Goal: Information Seeking & Learning: Understand process/instructions

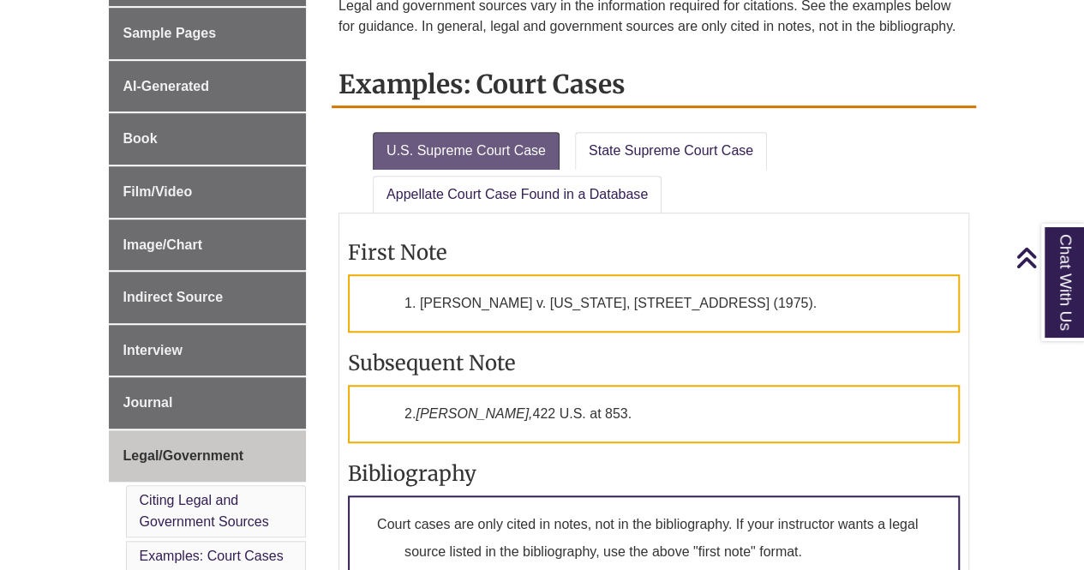
scroll to position [514, 0]
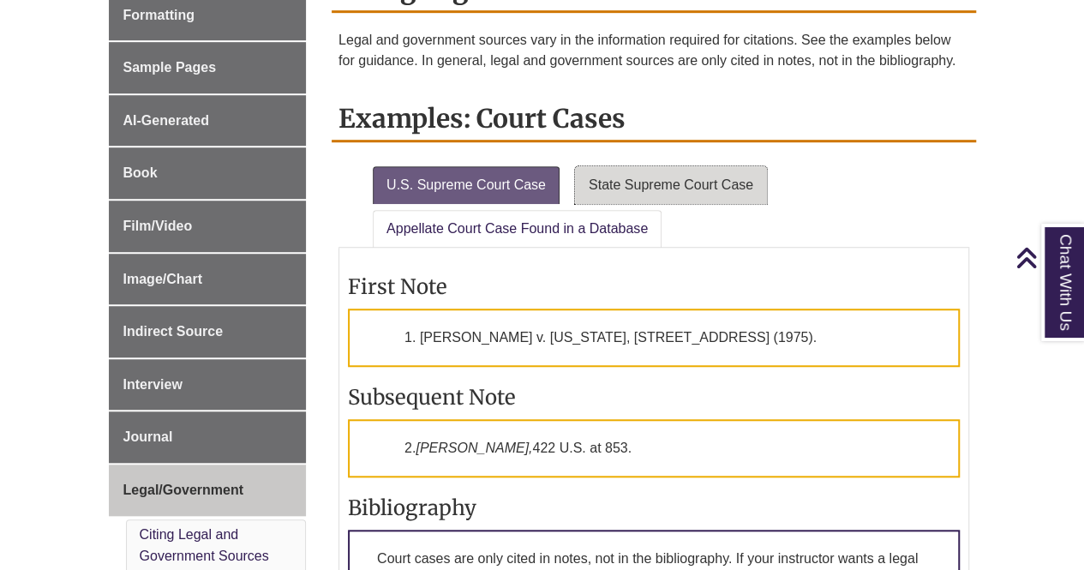
click at [720, 194] on link "State Supreme Court Case" at bounding box center [671, 185] width 192 height 38
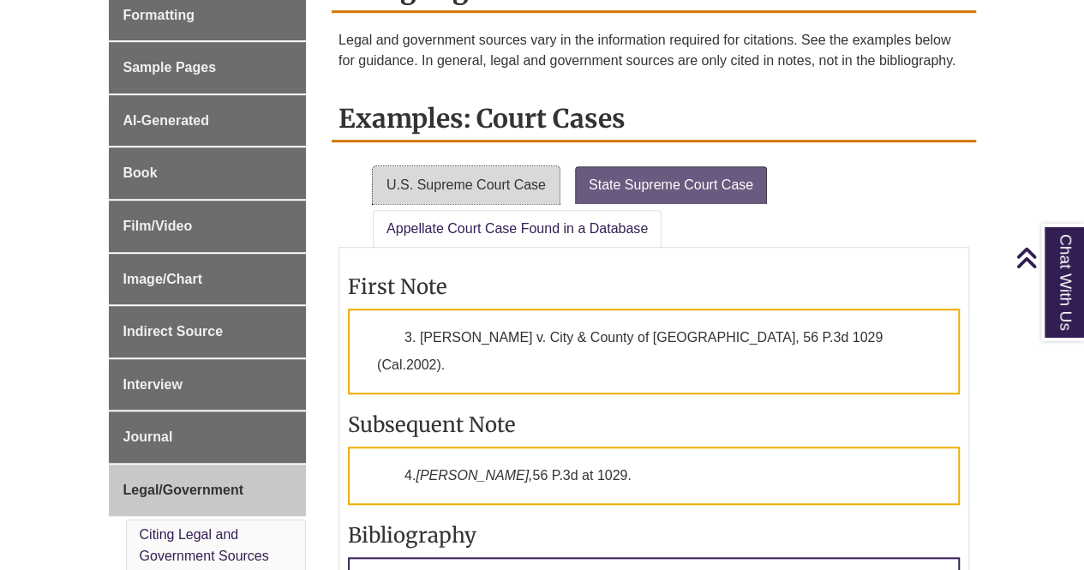
click at [507, 180] on link "U.S. Supreme Court Case" at bounding box center [466, 185] width 187 height 38
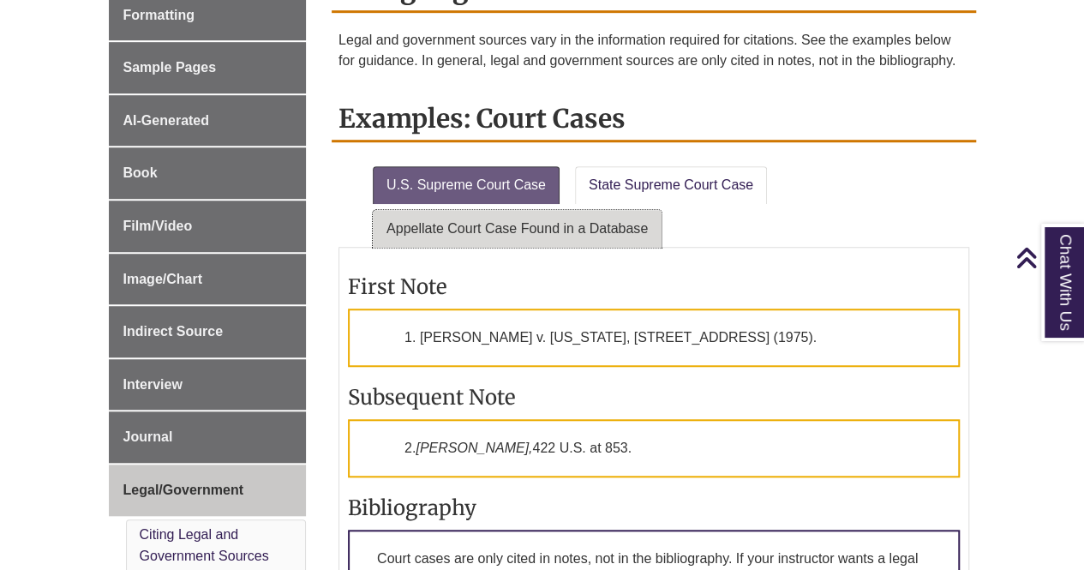
click at [602, 215] on link "Appellate Court Case Found in a Database" at bounding box center [517, 229] width 289 height 38
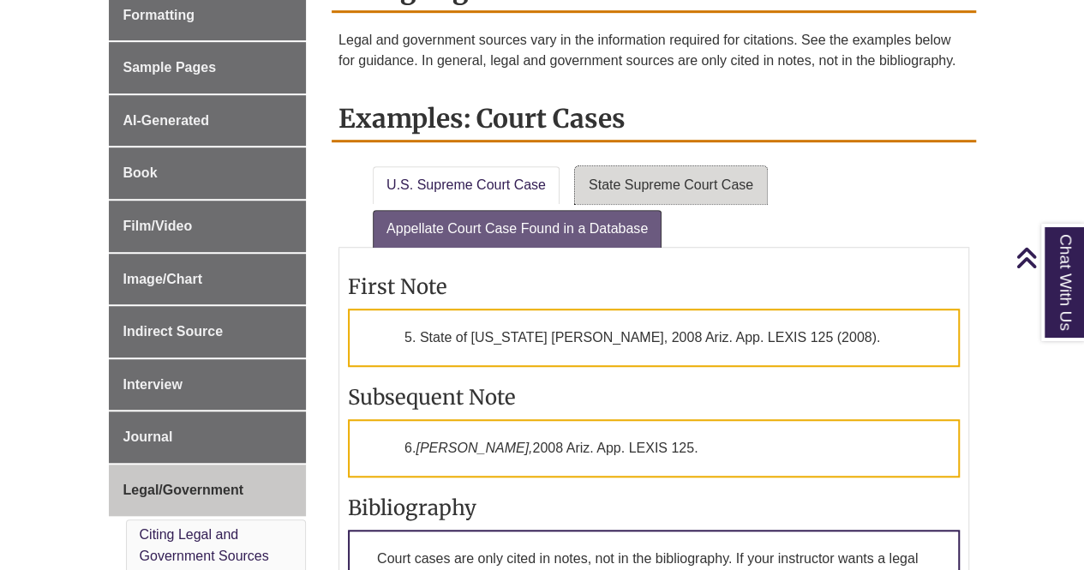
click at [613, 182] on link "State Supreme Court Case" at bounding box center [671, 185] width 192 height 38
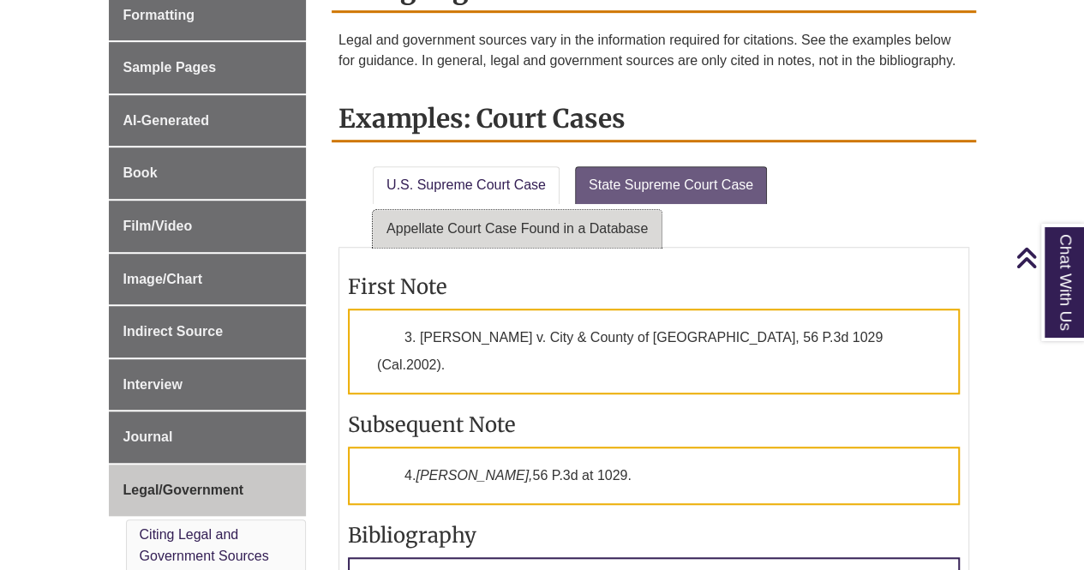
click at [586, 217] on link "Appellate Court Case Found in a Database" at bounding box center [517, 229] width 289 height 38
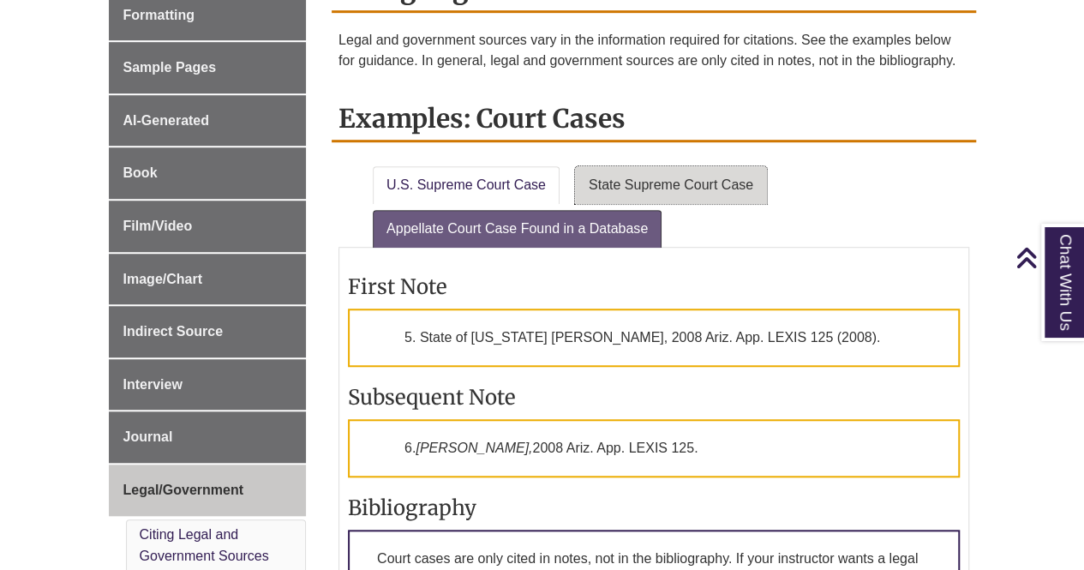
click at [599, 166] on link "State Supreme Court Case" at bounding box center [671, 185] width 192 height 38
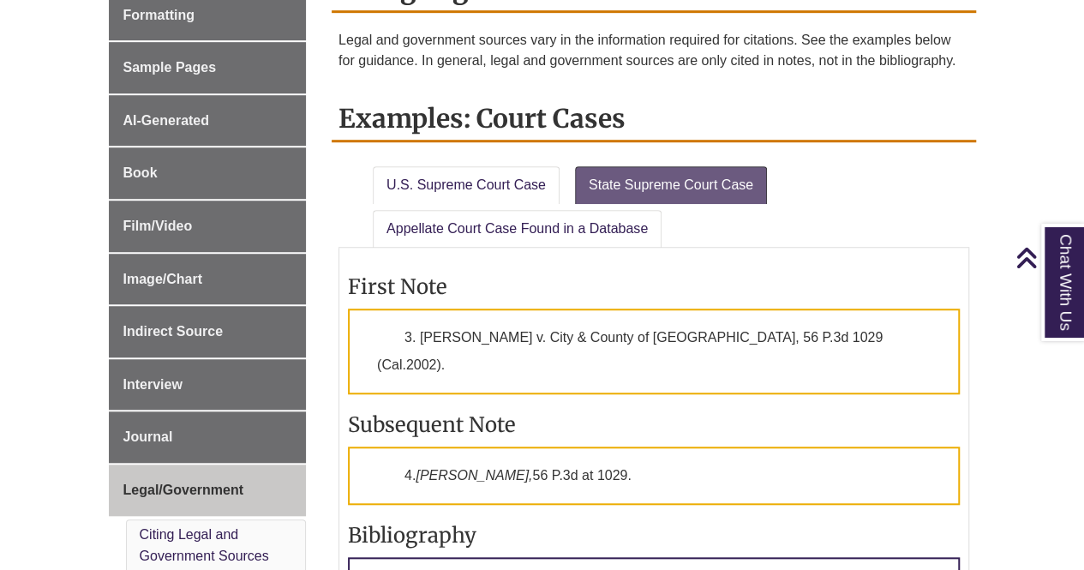
click at [575, 205] on li "Appellate Court Case Found in a Database" at bounding box center [518, 225] width 304 height 45
click at [502, 194] on link "U.S. Supreme Court Case" at bounding box center [466, 185] width 187 height 38
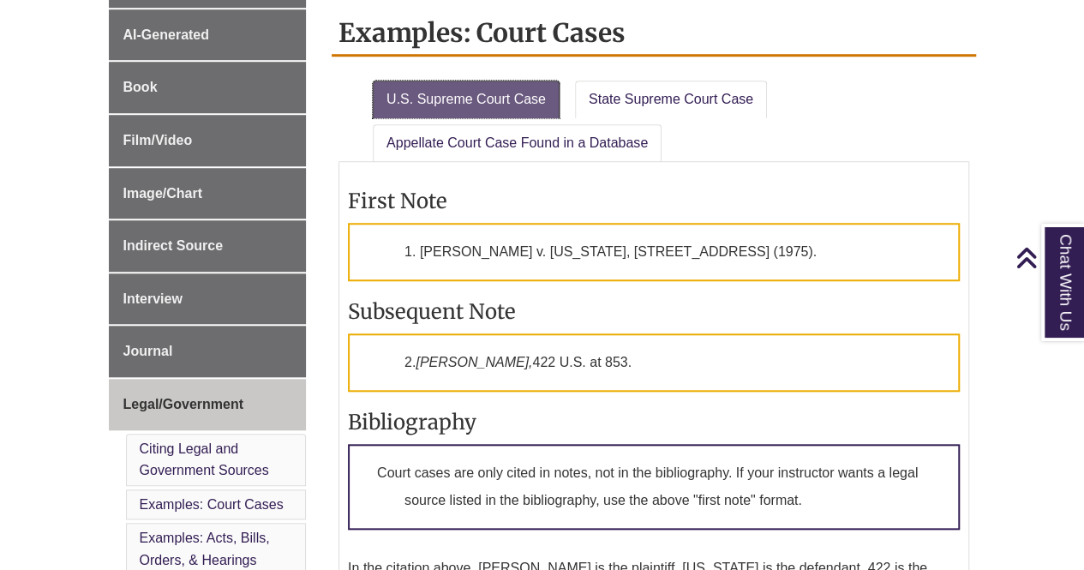
scroll to position [771, 0]
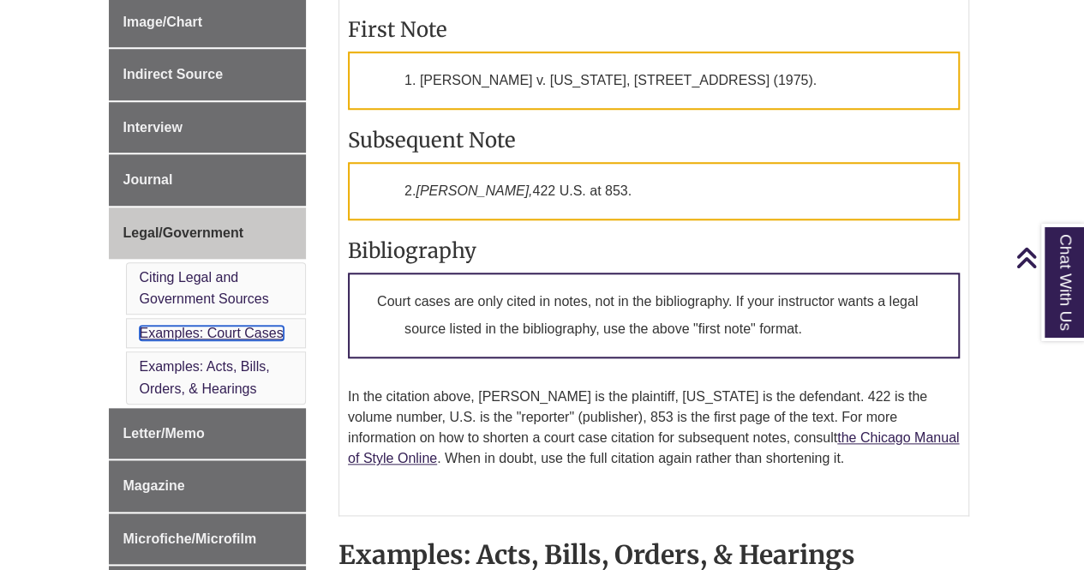
click at [255, 331] on link "Examples: Court Cases" at bounding box center [212, 332] width 144 height 15
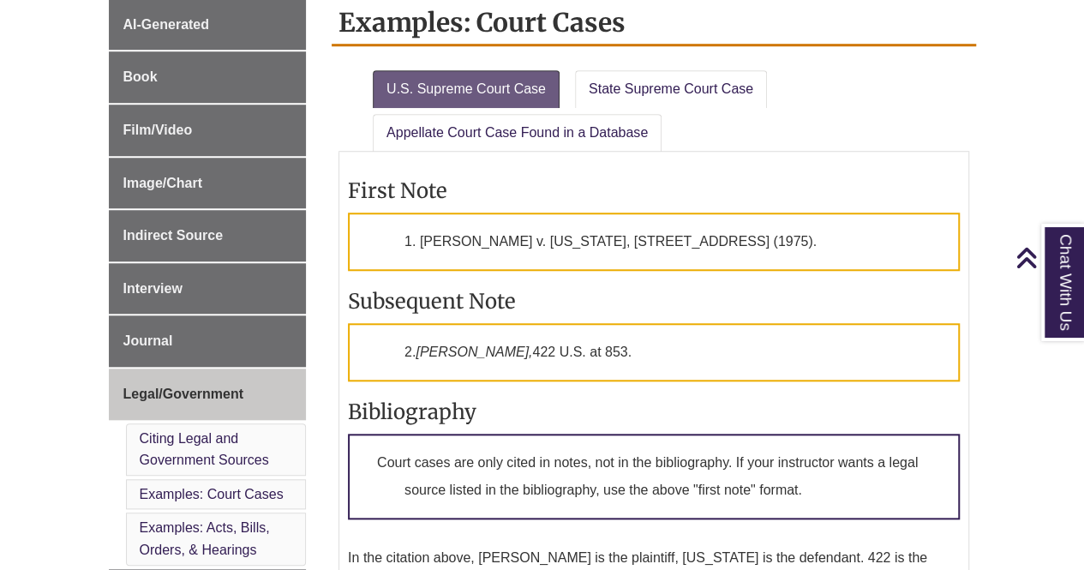
click at [199, 441] on li "Citing Legal and Government Sources" at bounding box center [216, 449] width 181 height 52
click at [199, 438] on link "Citing Legal and Government Sources" at bounding box center [204, 449] width 129 height 37
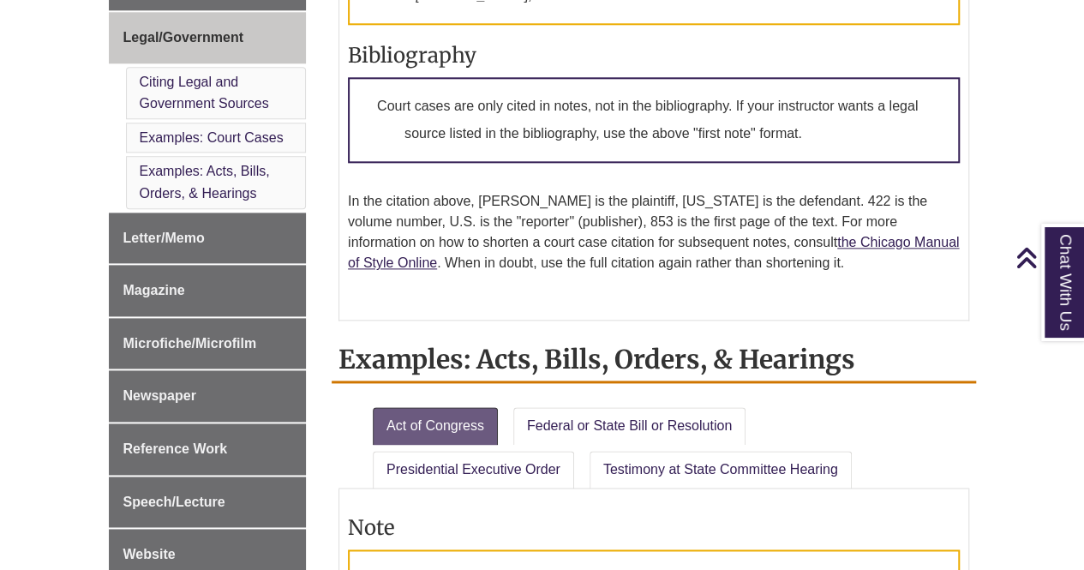
scroll to position [910, 0]
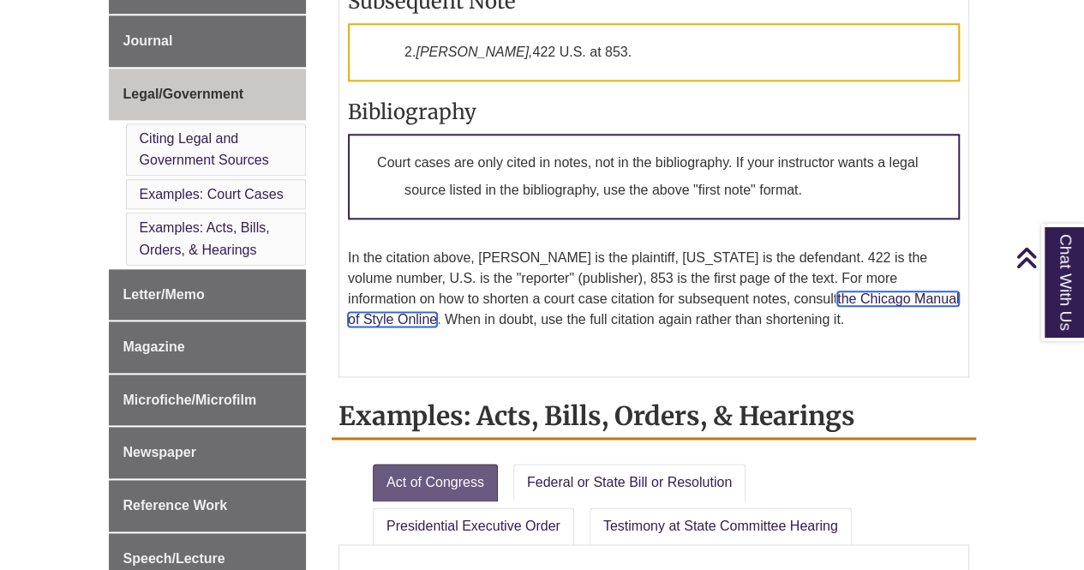
click at [785, 298] on link "the Chicago Manual of Style Online" at bounding box center [653, 308] width 611 height 35
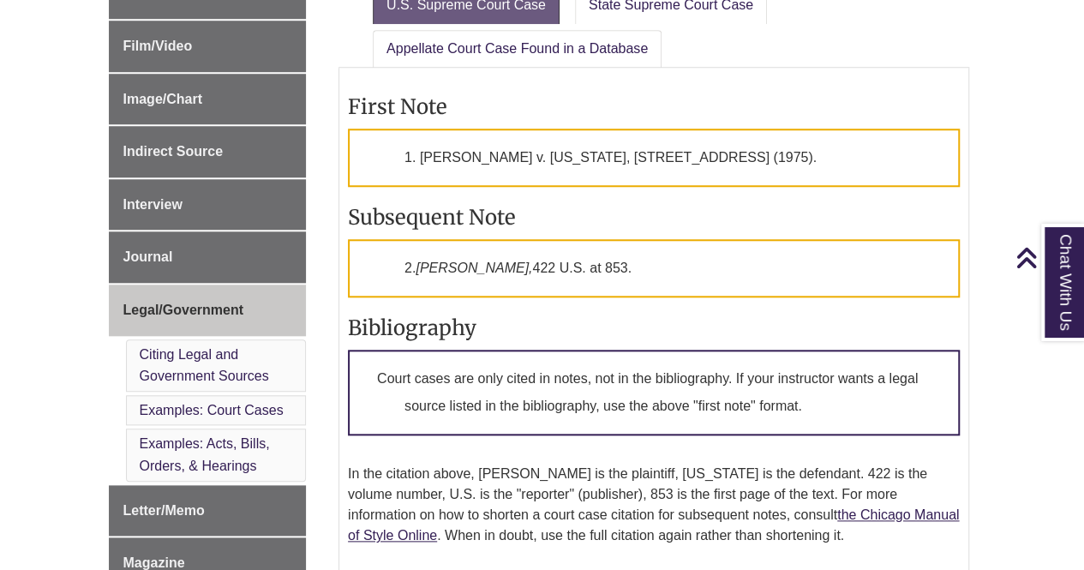
scroll to position [567, 0]
